Goal: Find specific page/section: Find specific page/section

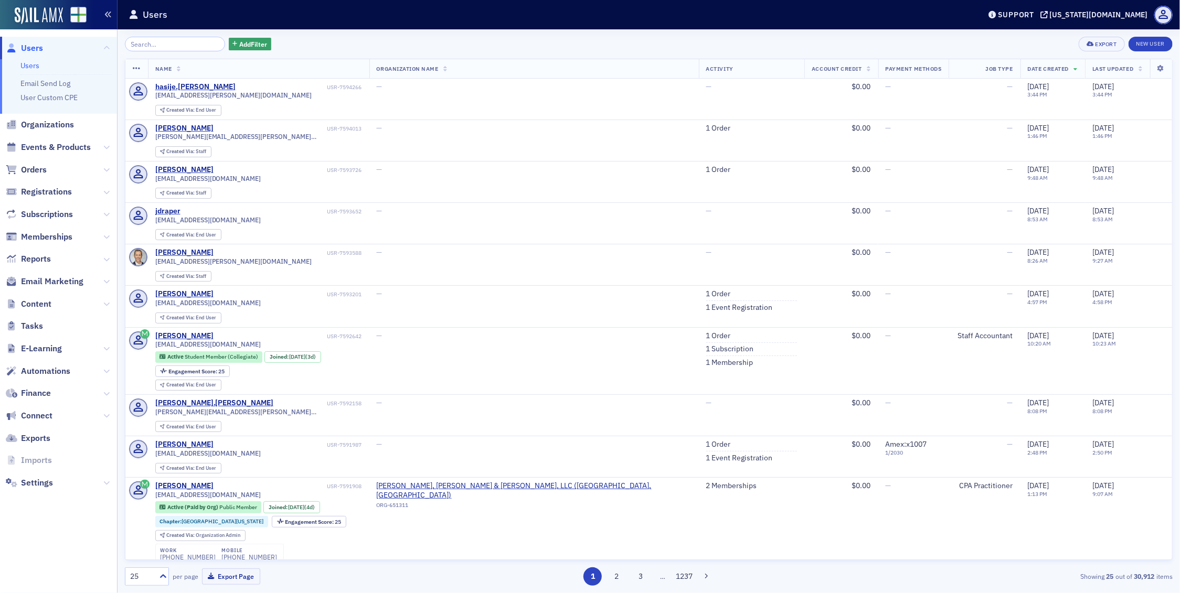
click at [107, 14] on icon "button" at bounding box center [107, 14] width 7 height 7
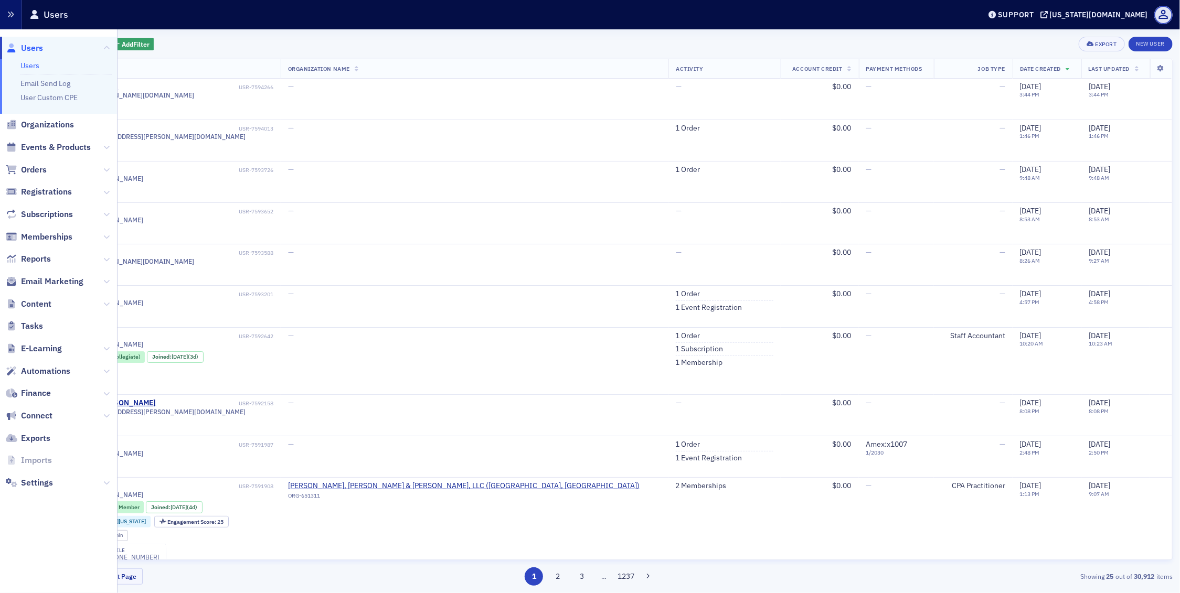
click at [12, 11] on icon "button" at bounding box center [10, 14] width 7 height 7
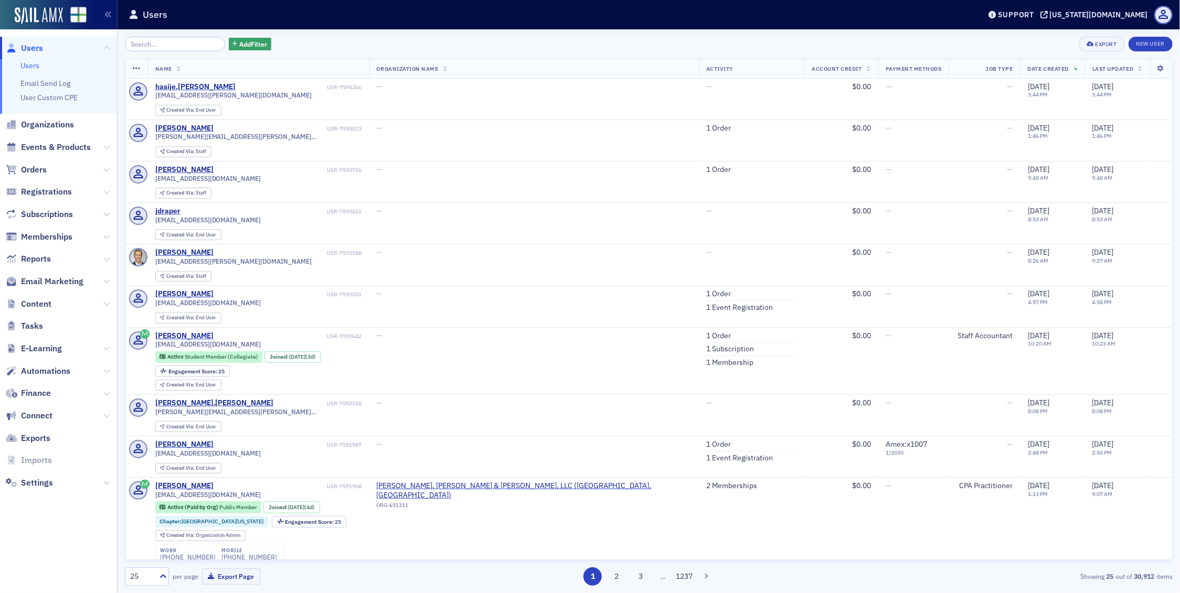
click at [23, 66] on link "Users" at bounding box center [29, 65] width 19 height 9
click at [26, 46] on span "Users" at bounding box center [32, 48] width 22 height 12
click at [11, 48] on icon at bounding box center [12, 48] width 12 height 9
click at [111, 14] on icon "button" at bounding box center [107, 14] width 7 height 7
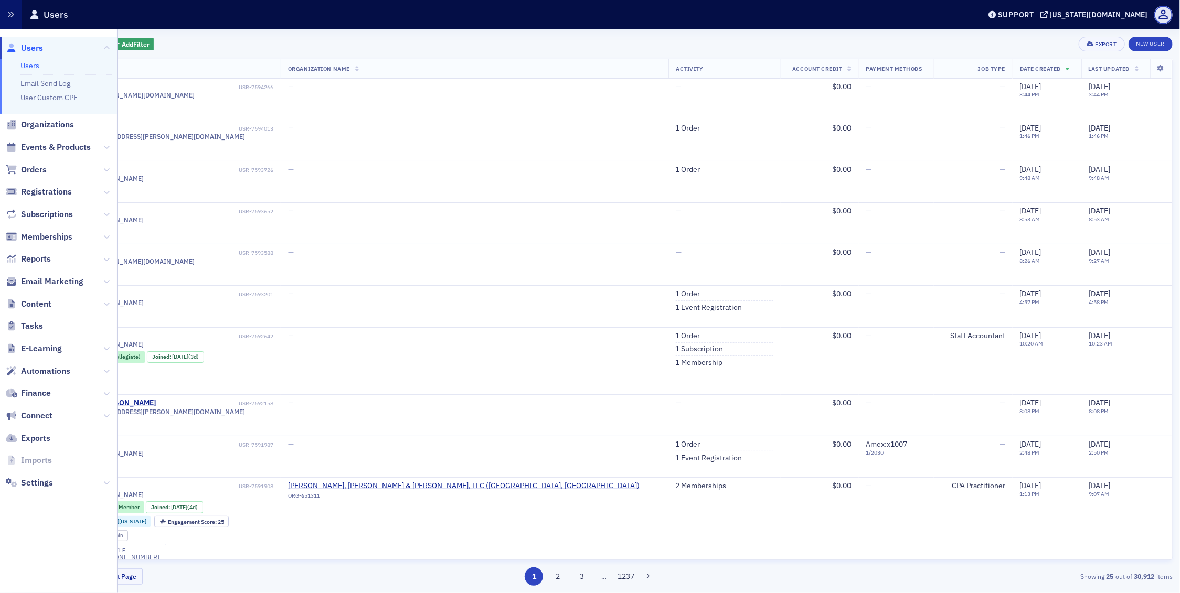
click at [10, 11] on icon "button" at bounding box center [10, 14] width 7 height 7
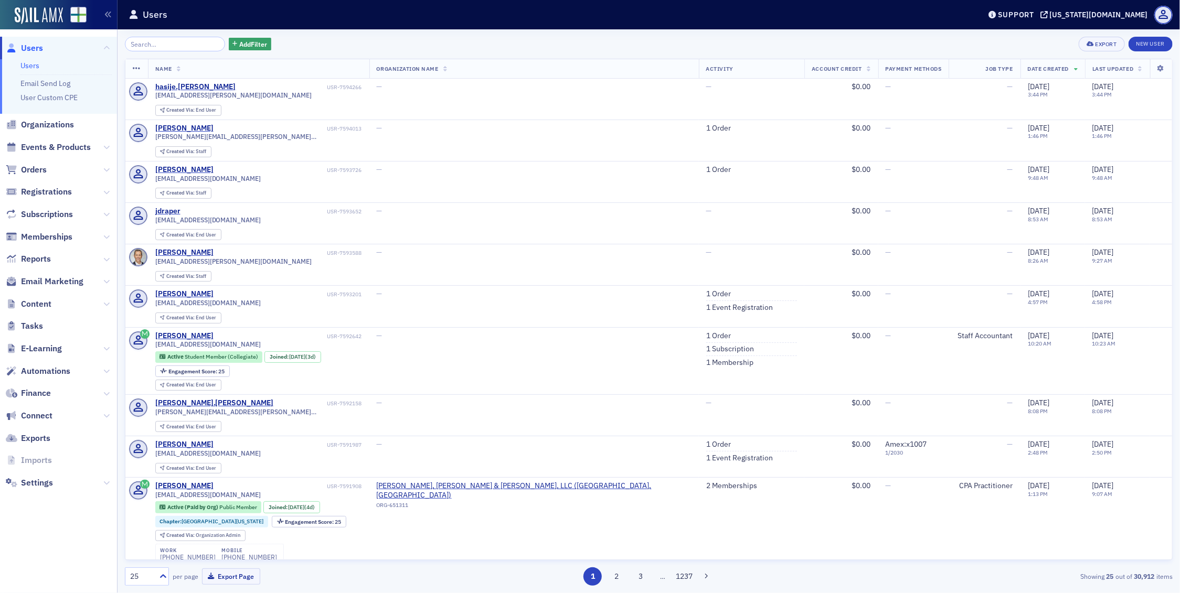
click at [153, 16] on h1 "Users" at bounding box center [155, 14] width 25 height 13
click at [51, 12] on img at bounding box center [39, 15] width 48 height 17
click at [72, 14] on img at bounding box center [78, 15] width 16 height 16
